Goal: Find specific page/section: Find specific page/section

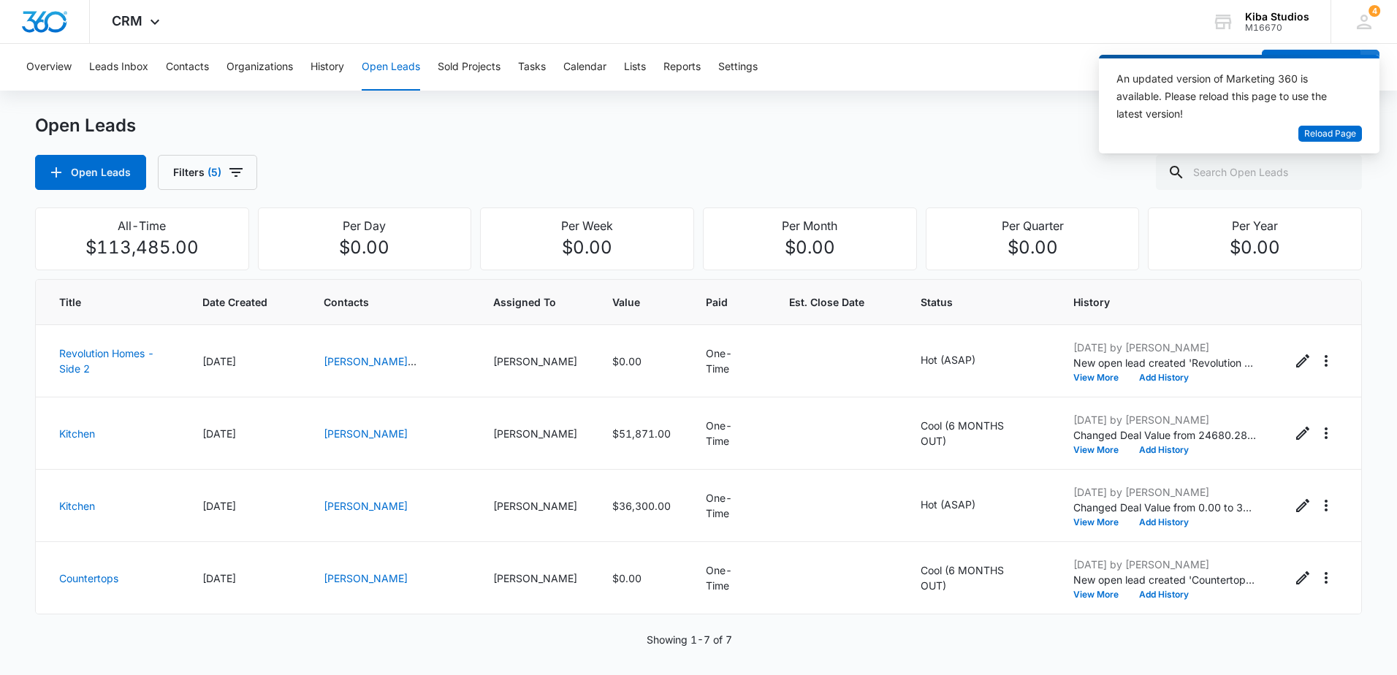
scroll to position [217, 0]
click at [1336, 138] on span "Reload Page" at bounding box center [1330, 134] width 52 height 14
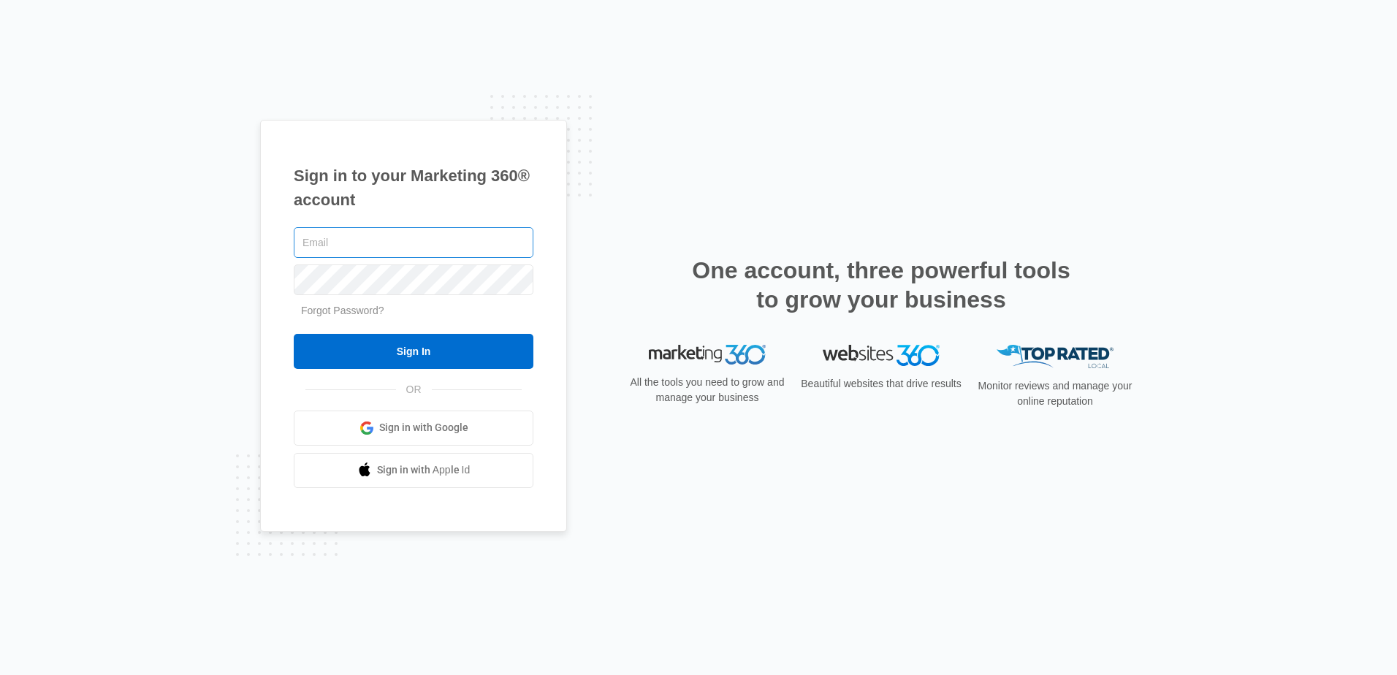
click at [398, 235] on input "text" at bounding box center [414, 242] width 240 height 31
type input "cward@global.com"
click at [242, 275] on div "Sign in to your Marketing 360® account cward@global.com Forgot Password? Sign I…" at bounding box center [698, 337] width 1397 height 675
click at [294, 334] on input "Sign In" at bounding box center [414, 351] width 240 height 35
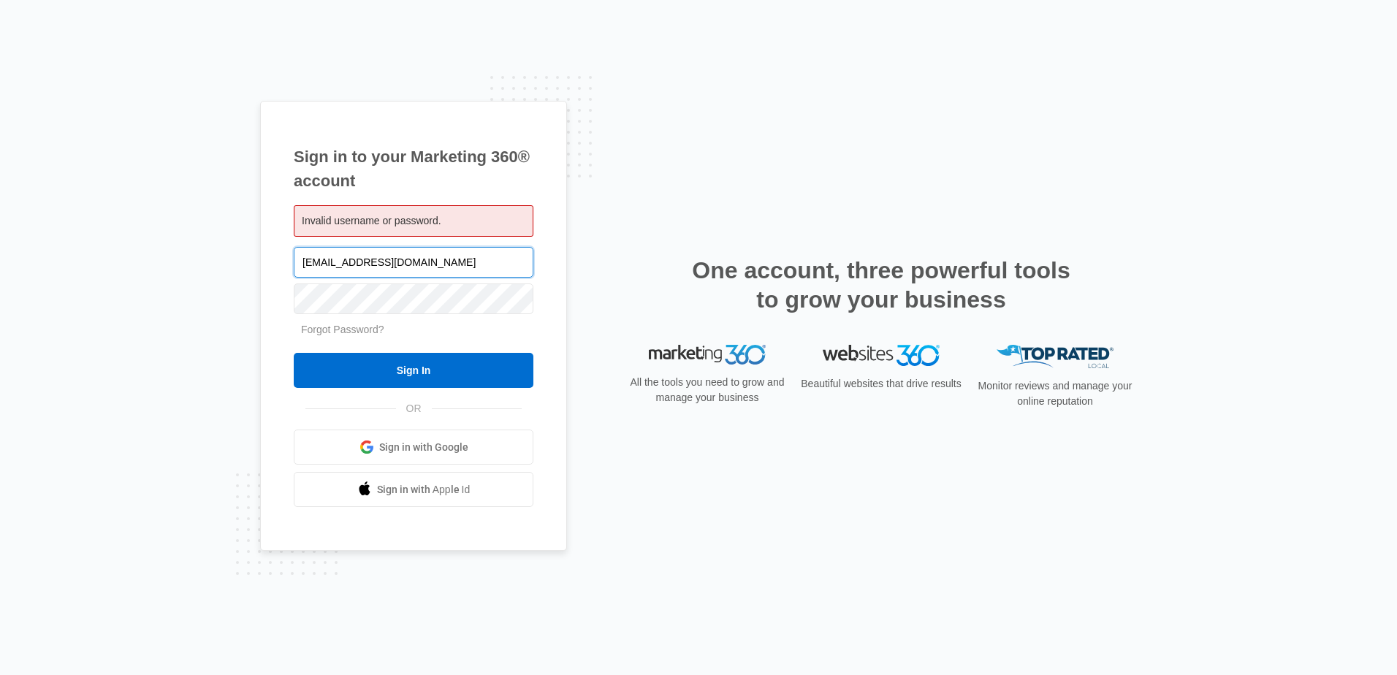
click at [342, 262] on input "cward@global.com" at bounding box center [414, 262] width 240 height 31
type input "[EMAIL_ADDRESS][DOMAIN_NAME]"
click at [256, 293] on div "Sign in to your Marketing 360® account Invalid username or password. cward@ccag…" at bounding box center [698, 337] width 1397 height 675
click at [294, 353] on input "Sign In" at bounding box center [414, 370] width 240 height 35
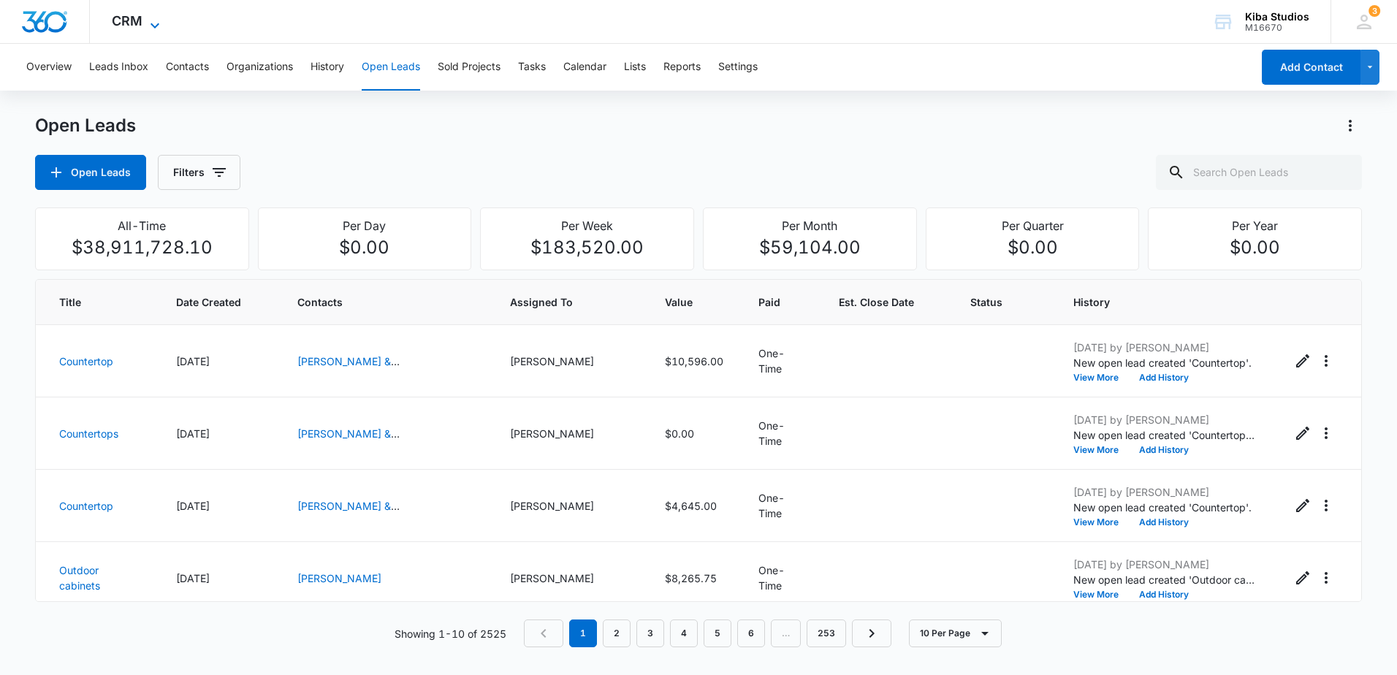
click at [148, 18] on icon at bounding box center [155, 26] width 18 height 18
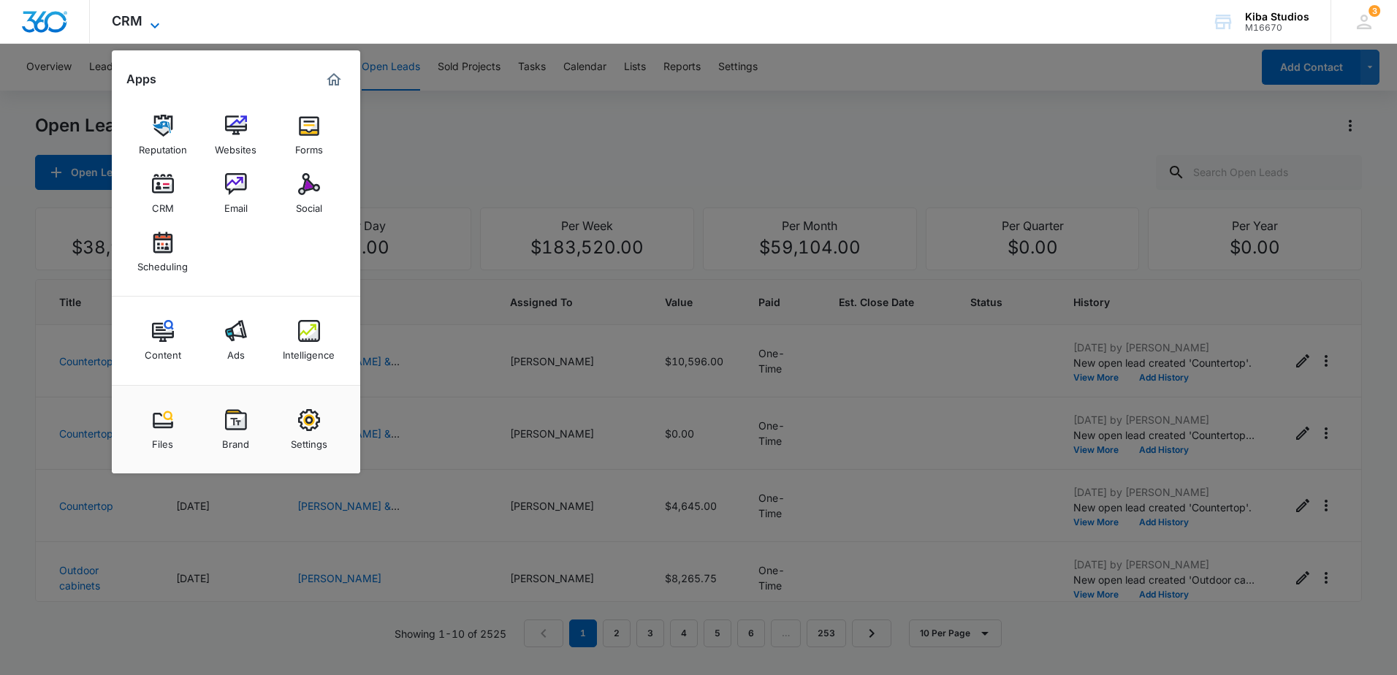
click at [153, 18] on icon at bounding box center [155, 26] width 18 height 18
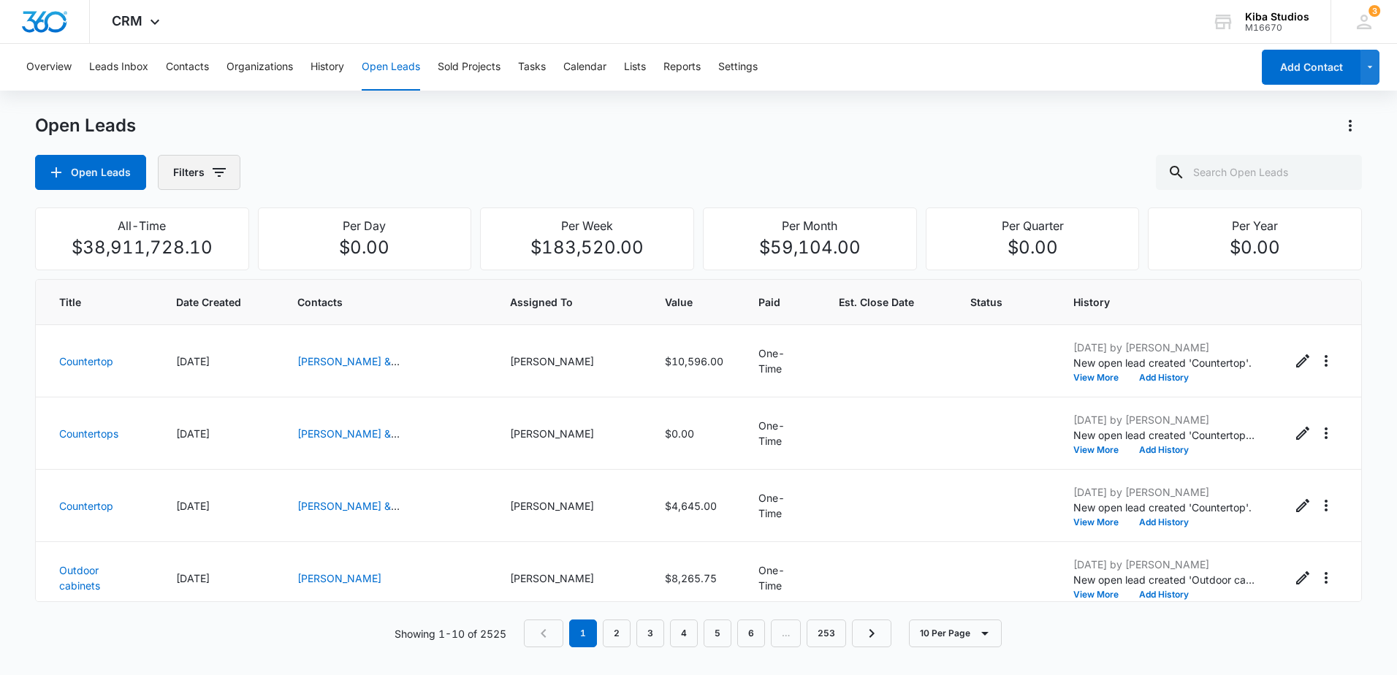
click at [218, 171] on icon "button" at bounding box center [219, 173] width 18 height 18
click at [338, 226] on icon "Show Assigned By filters" at bounding box center [331, 226] width 18 height 18
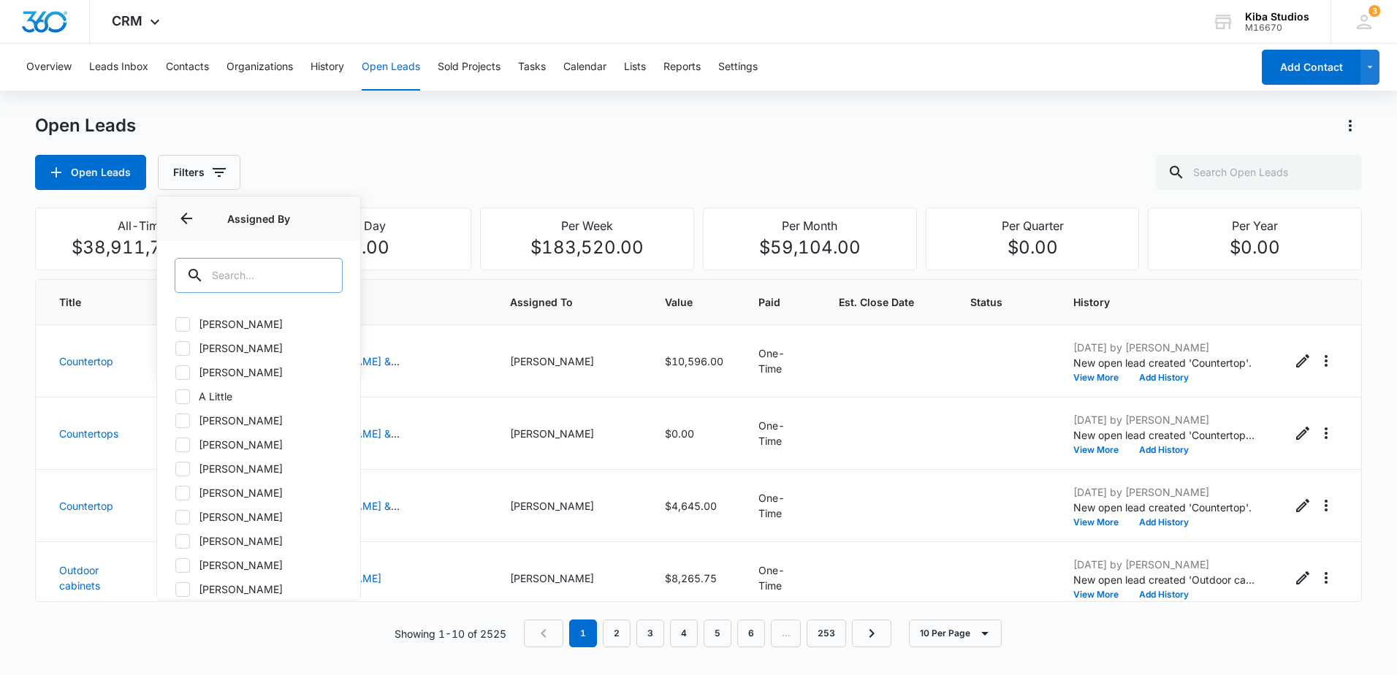
click at [281, 284] on input "text" at bounding box center [259, 275] width 168 height 35
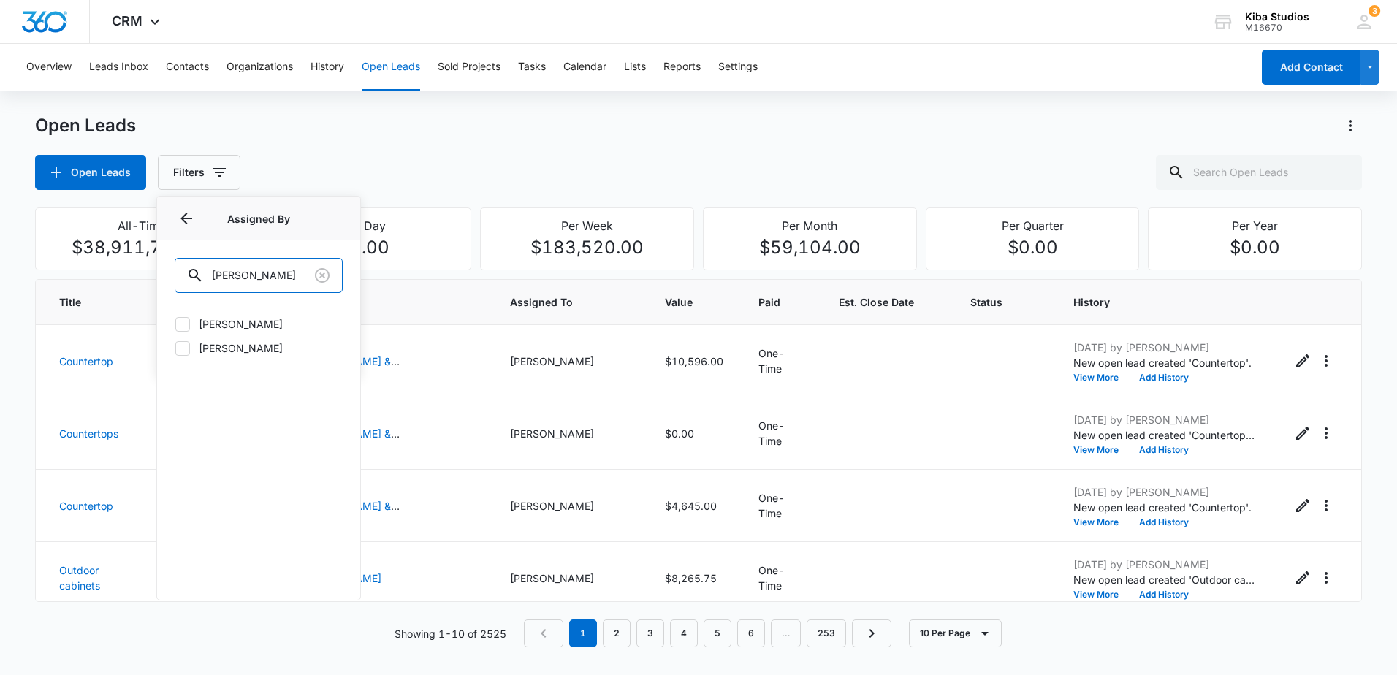
type input "clint"
click at [182, 326] on icon at bounding box center [182, 324] width 9 height 7
click at [175, 324] on input "[PERSON_NAME]" at bounding box center [175, 324] width 1 height 1
checkbox input "true"
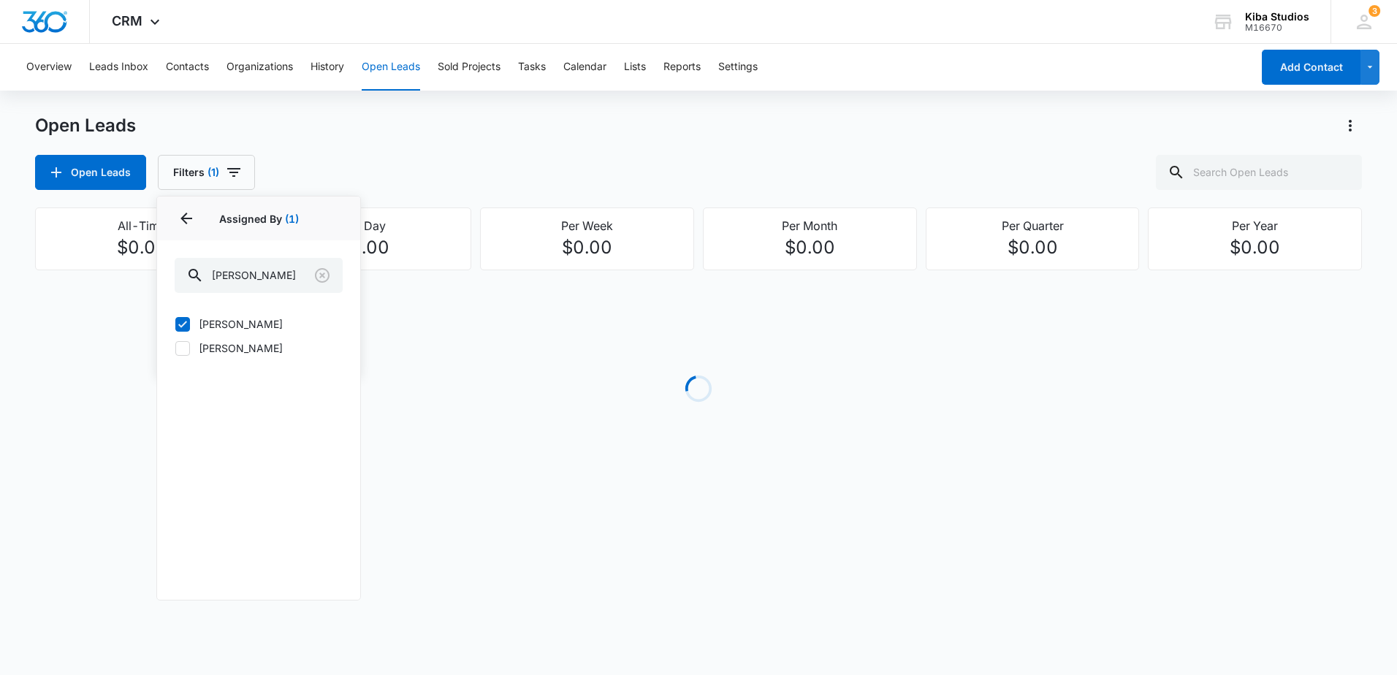
click at [419, 148] on div "Open Leads Open Leads Filters (1) Assigned By 1 Assigned By (1) clint Clinton W…" at bounding box center [698, 152] width 1327 height 76
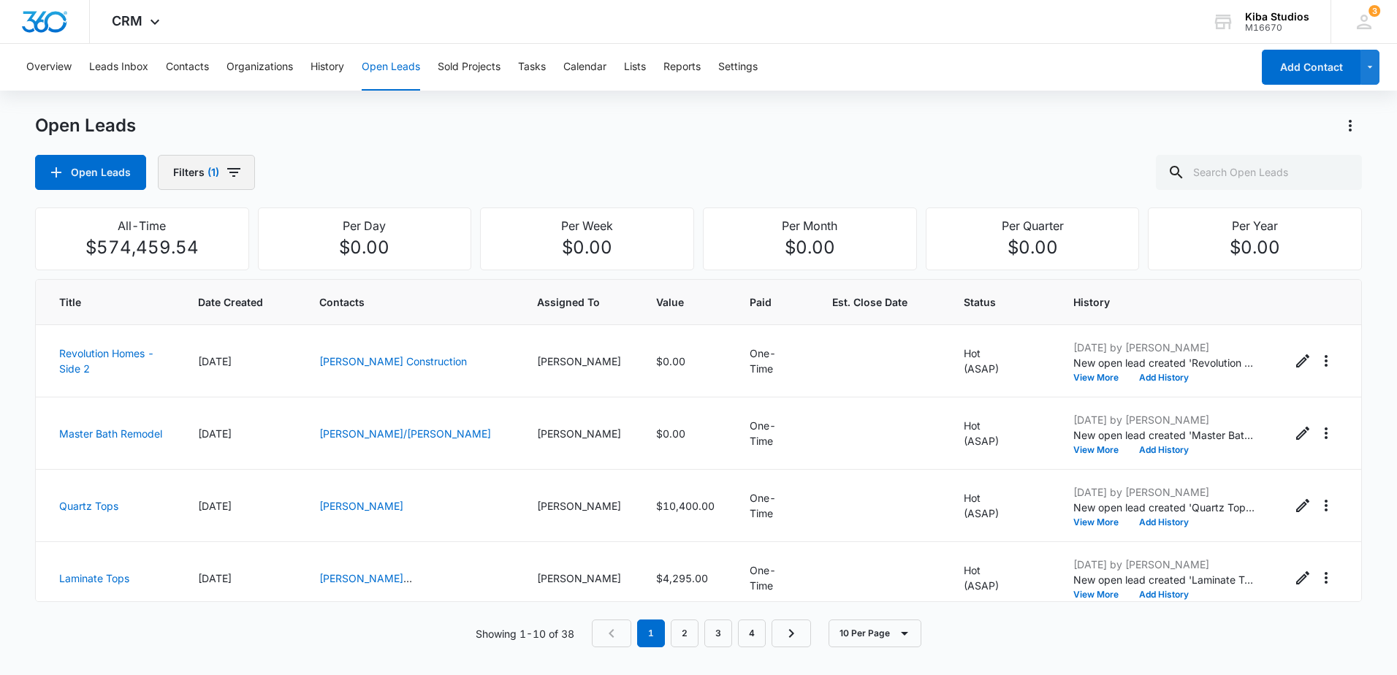
click at [241, 166] on button "Filters (1)" at bounding box center [206, 172] width 97 height 35
click at [262, 224] on icon "Clear" at bounding box center [261, 226] width 11 height 11
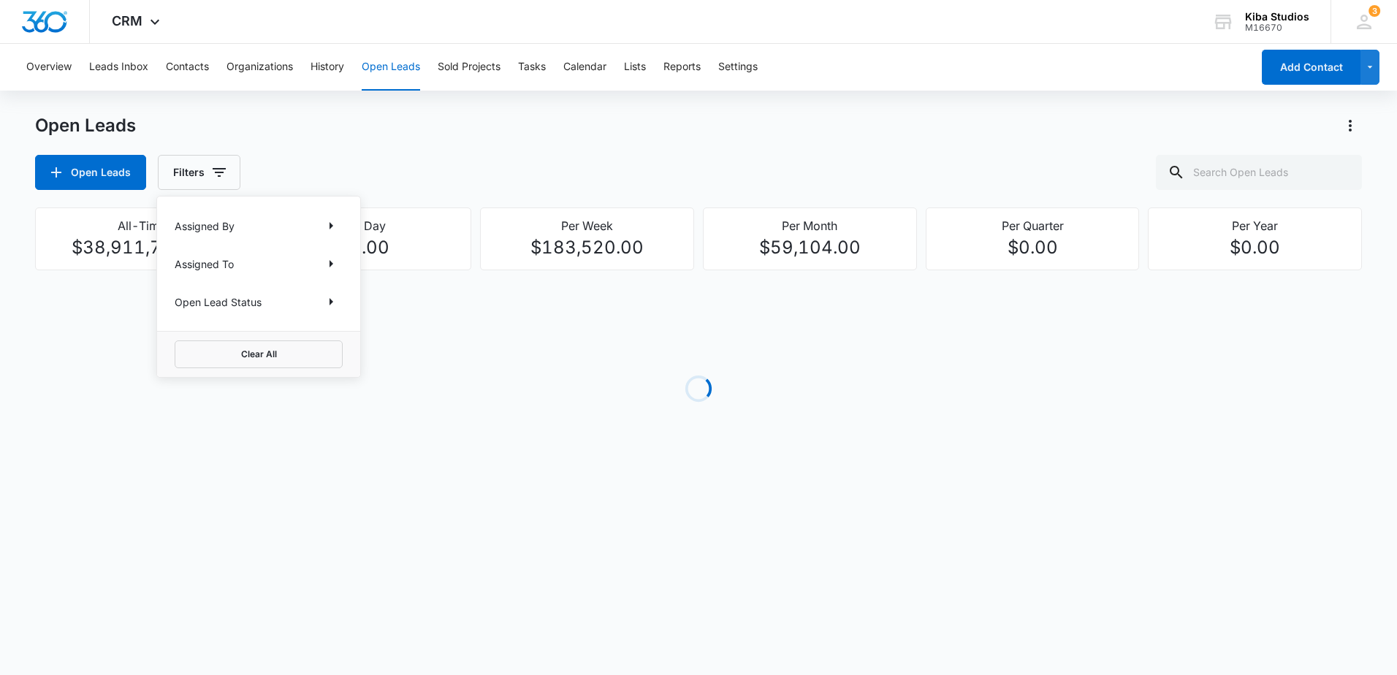
drag, startPoint x: 328, startPoint y: 130, endPoint x: 306, endPoint y: 142, distance: 25.2
click at [327, 131] on div "Open Leads" at bounding box center [698, 125] width 1327 height 23
